Goal: Entertainment & Leisure: Consume media (video, audio)

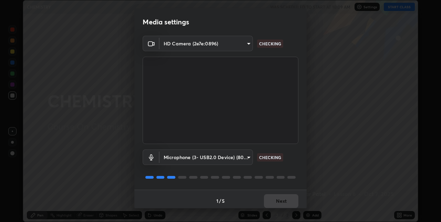
scroll to position [3, 0]
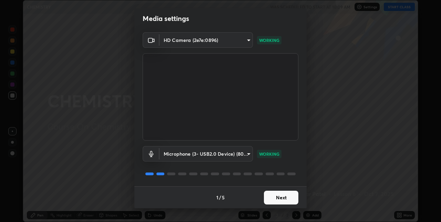
click at [268, 200] on button "Next" at bounding box center [281, 198] width 34 height 14
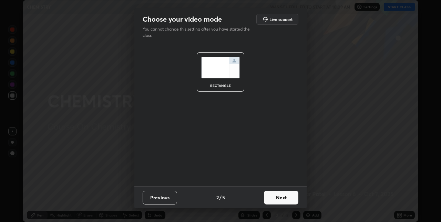
scroll to position [0, 0]
click at [270, 198] on button "Next" at bounding box center [281, 198] width 34 height 14
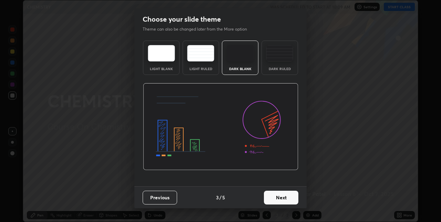
click at [273, 197] on button "Next" at bounding box center [281, 198] width 34 height 14
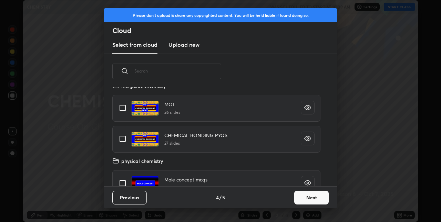
scroll to position [4, 0]
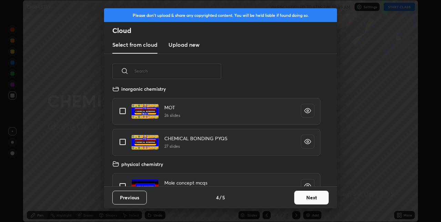
click at [317, 200] on button "Next" at bounding box center [311, 198] width 34 height 14
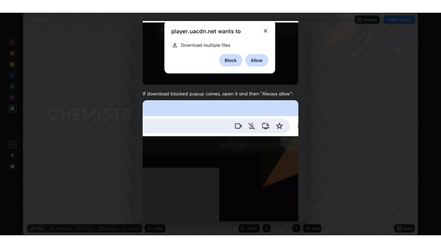
scroll to position [144, 0]
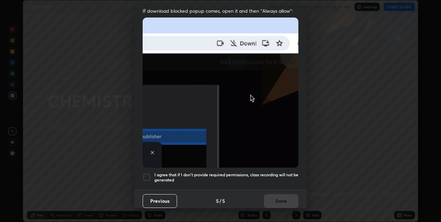
click at [147, 174] on div at bounding box center [146, 177] width 8 height 8
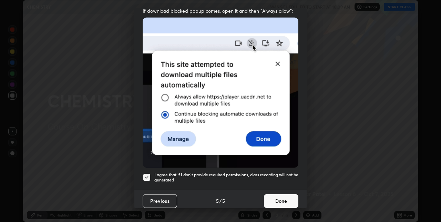
click at [285, 200] on button "Done" at bounding box center [281, 201] width 34 height 14
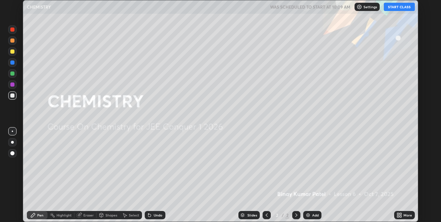
click at [403, 8] on button "START CLASS" at bounding box center [398, 7] width 31 height 8
click at [307, 215] on img at bounding box center [308, 216] width 6 height 6
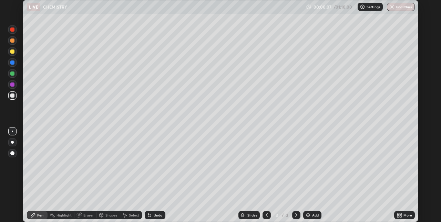
click at [12, 153] on div at bounding box center [12, 153] width 4 height 4
click at [12, 52] on div at bounding box center [12, 52] width 4 height 4
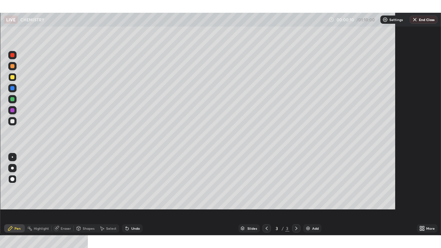
scroll to position [248, 441]
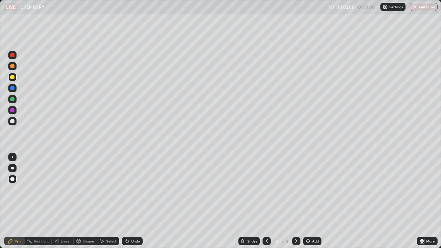
click at [13, 121] on div at bounding box center [12, 121] width 4 height 4
click at [12, 110] on div at bounding box center [12, 110] width 4 height 4
click at [13, 99] on div at bounding box center [12, 99] width 4 height 4
click at [14, 110] on div at bounding box center [12, 110] width 4 height 4
click at [67, 222] on div "Eraser" at bounding box center [66, 240] width 10 height 3
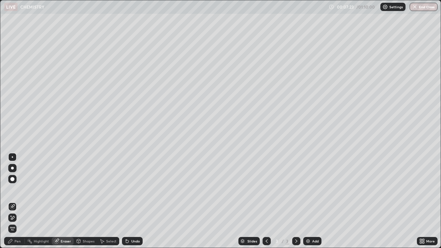
click at [20, 222] on div "Pen" at bounding box center [17, 240] width 6 height 3
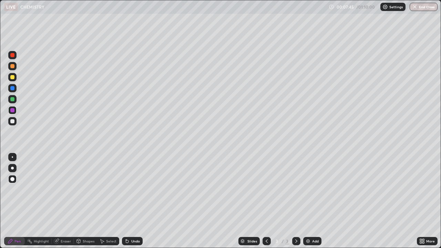
click at [307, 222] on img at bounding box center [308, 241] width 6 height 6
click at [15, 123] on div at bounding box center [12, 121] width 8 height 8
click at [12, 77] on div at bounding box center [12, 77] width 4 height 4
click at [12, 110] on div at bounding box center [12, 110] width 4 height 4
click at [127, 222] on icon at bounding box center [127, 241] width 3 height 3
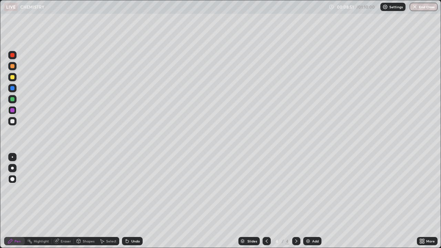
click at [126, 222] on icon at bounding box center [127, 241] width 3 height 3
click at [129, 222] on div "Undo" at bounding box center [132, 241] width 21 height 8
click at [130, 222] on div "Undo" at bounding box center [132, 241] width 21 height 8
click at [131, 222] on div "Undo" at bounding box center [135, 240] width 9 height 3
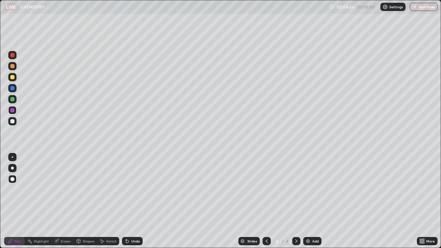
click at [131, 222] on div "Undo" at bounding box center [135, 240] width 9 height 3
click at [14, 120] on div at bounding box center [12, 121] width 4 height 4
click at [14, 110] on div at bounding box center [12, 110] width 4 height 4
click at [305, 222] on img at bounding box center [308, 241] width 6 height 6
click at [13, 121] on div at bounding box center [12, 121] width 4 height 4
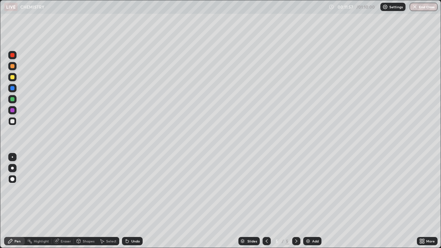
click at [131, 222] on div "Undo" at bounding box center [135, 240] width 9 height 3
click at [13, 111] on div at bounding box center [12, 110] width 4 height 4
click at [129, 222] on div "Undo" at bounding box center [132, 241] width 21 height 8
click at [126, 222] on icon at bounding box center [127, 241] width 3 height 3
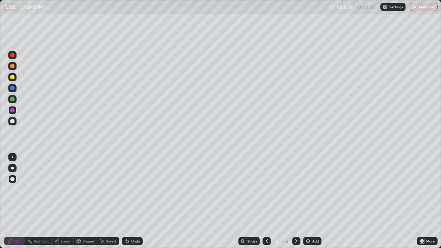
click at [127, 222] on icon at bounding box center [127, 241] width 3 height 3
click at [126, 222] on icon at bounding box center [127, 241] width 3 height 3
click at [127, 222] on icon at bounding box center [127, 241] width 3 height 3
click at [132, 222] on div "Undo" at bounding box center [135, 240] width 9 height 3
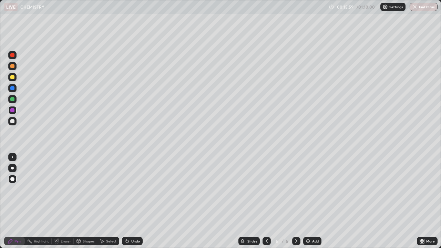
click at [306, 222] on img at bounding box center [308, 241] width 6 height 6
click at [14, 100] on div at bounding box center [12, 99] width 4 height 4
click at [13, 122] on div at bounding box center [12, 121] width 4 height 4
click at [132, 222] on div "Undo" at bounding box center [132, 241] width 21 height 8
click at [310, 222] on div "Add" at bounding box center [312, 241] width 18 height 8
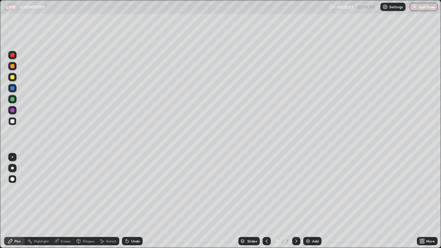
click at [128, 222] on div "Undo" at bounding box center [132, 241] width 21 height 8
click at [133, 222] on div "Undo" at bounding box center [135, 240] width 9 height 3
click at [130, 222] on div "Undo" at bounding box center [132, 241] width 21 height 8
click at [128, 222] on icon at bounding box center [127, 241] width 6 height 6
click at [131, 222] on div "Undo" at bounding box center [132, 241] width 21 height 8
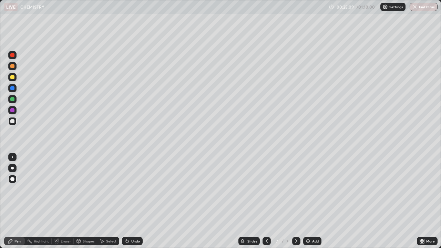
click at [137, 222] on div "Undo" at bounding box center [132, 241] width 21 height 8
click at [136, 222] on div "Undo" at bounding box center [132, 241] width 21 height 8
click at [307, 222] on img at bounding box center [308, 241] width 6 height 6
click at [13, 78] on div at bounding box center [12, 77] width 4 height 4
click at [14, 122] on div at bounding box center [12, 121] width 4 height 4
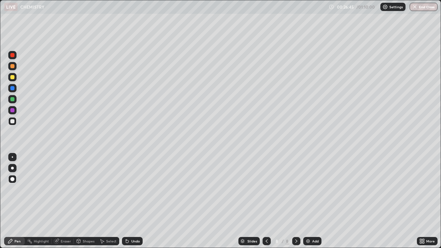
click at [12, 99] on div at bounding box center [12, 99] width 4 height 4
click at [12, 121] on div at bounding box center [12, 121] width 4 height 4
click at [14, 112] on div at bounding box center [12, 110] width 8 height 8
click at [131, 222] on div "Undo" at bounding box center [135, 240] width 9 height 3
click at [132, 222] on div "Undo" at bounding box center [135, 240] width 9 height 3
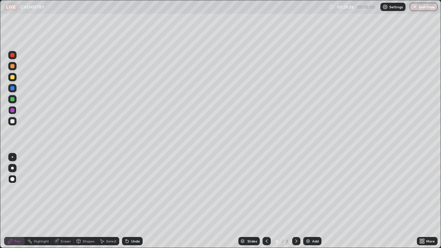
click at [128, 222] on icon at bounding box center [127, 241] width 6 height 6
click at [308, 222] on img at bounding box center [308, 241] width 6 height 6
click at [14, 79] on div at bounding box center [12, 77] width 4 height 4
click at [306, 222] on img at bounding box center [308, 241] width 6 height 6
click at [13, 67] on div at bounding box center [12, 66] width 4 height 4
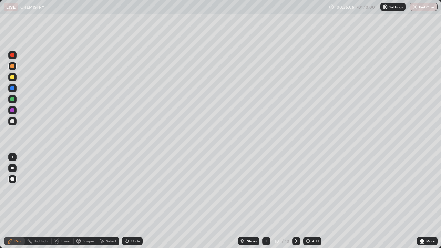
click at [14, 120] on div at bounding box center [12, 121] width 4 height 4
click at [13, 99] on div at bounding box center [12, 99] width 4 height 4
click at [13, 120] on div at bounding box center [12, 121] width 4 height 4
click at [131, 222] on div "Undo" at bounding box center [135, 240] width 9 height 3
click at [130, 222] on div "Undo" at bounding box center [132, 241] width 21 height 8
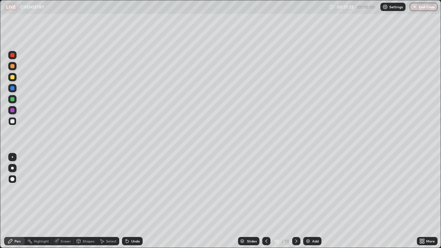
click at [129, 222] on div "Undo" at bounding box center [132, 241] width 21 height 8
click at [126, 222] on icon at bounding box center [127, 241] width 3 height 3
click at [131, 222] on div "Undo" at bounding box center [132, 241] width 21 height 8
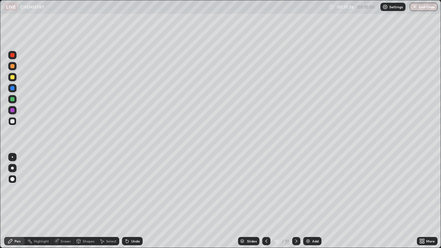
click at [131, 222] on div "Undo" at bounding box center [132, 241] width 21 height 8
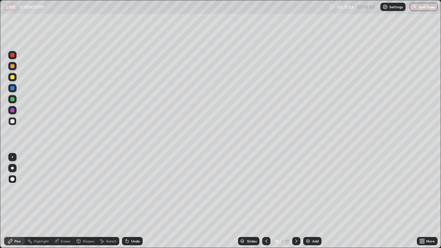
click at [309, 222] on img at bounding box center [308, 241] width 6 height 6
click at [14, 100] on div at bounding box center [12, 99] width 4 height 4
click at [14, 122] on div at bounding box center [12, 121] width 4 height 4
click at [15, 101] on div at bounding box center [12, 99] width 8 height 8
click at [15, 124] on div at bounding box center [12, 121] width 8 height 8
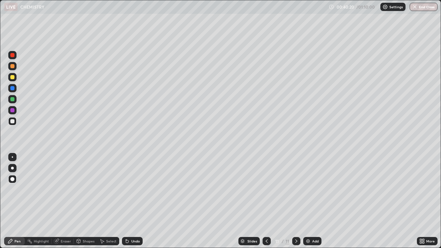
click at [13, 99] on div at bounding box center [12, 99] width 4 height 4
click at [128, 222] on icon at bounding box center [127, 241] width 6 height 6
click at [127, 222] on icon at bounding box center [127, 241] width 3 height 3
click at [126, 222] on icon at bounding box center [127, 241] width 3 height 3
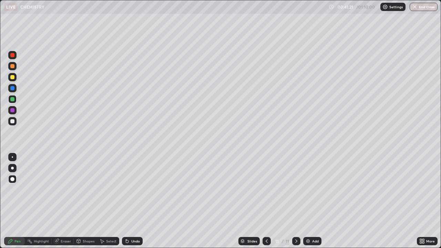
click at [110, 222] on div "Select" at bounding box center [111, 240] width 10 height 3
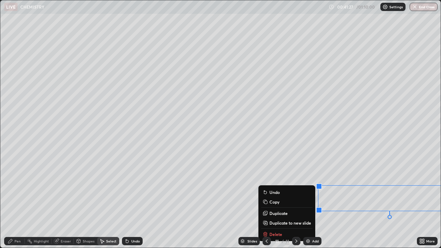
click at [21, 222] on div "Pen" at bounding box center [14, 241] width 21 height 8
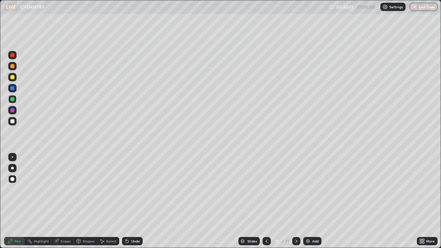
click at [307, 222] on img at bounding box center [308, 241] width 6 height 6
click at [13, 78] on div at bounding box center [12, 77] width 4 height 4
click at [306, 222] on img at bounding box center [308, 241] width 6 height 6
click at [14, 121] on div at bounding box center [12, 121] width 4 height 4
click at [13, 101] on div at bounding box center [12, 99] width 4 height 4
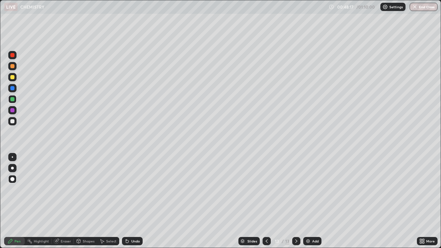
click at [307, 222] on img at bounding box center [308, 241] width 6 height 6
click at [308, 222] on img at bounding box center [308, 241] width 6 height 6
click at [135, 222] on div "Undo" at bounding box center [135, 240] width 9 height 3
click at [136, 222] on div "Undo" at bounding box center [135, 240] width 9 height 3
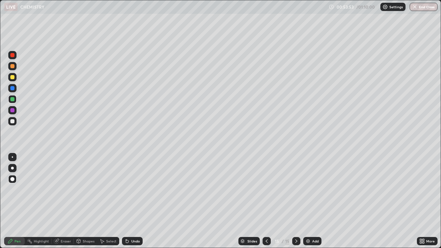
click at [307, 222] on div "Add" at bounding box center [312, 241] width 18 height 8
click at [13, 78] on div at bounding box center [12, 77] width 4 height 4
click at [12, 121] on div at bounding box center [12, 121] width 4 height 4
click at [136, 222] on div "Undo" at bounding box center [135, 240] width 9 height 3
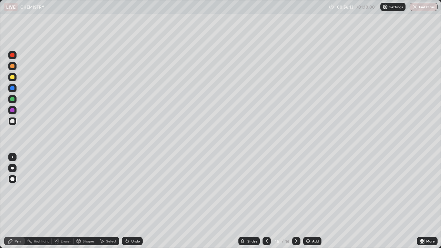
click at [13, 99] on div at bounding box center [12, 99] width 4 height 4
click at [306, 222] on img at bounding box center [308, 241] width 6 height 6
click at [307, 222] on img at bounding box center [308, 241] width 6 height 6
click at [13, 77] on div at bounding box center [12, 77] width 4 height 4
click at [426, 8] on button "End Class" at bounding box center [423, 7] width 27 height 8
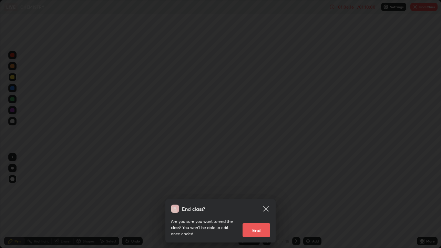
click at [260, 222] on button "End" at bounding box center [256, 230] width 28 height 14
